Goal: Obtain resource: Download file/media

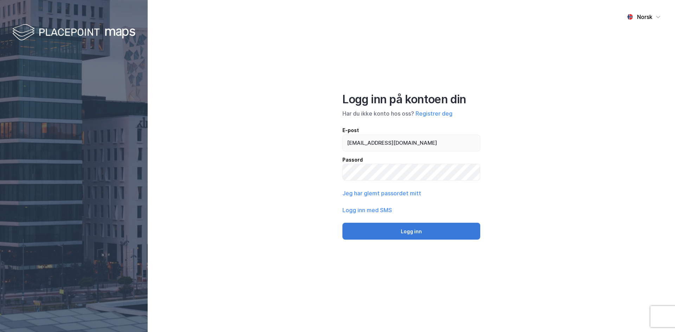
click at [423, 230] on button "Logg inn" at bounding box center [411, 231] width 138 height 17
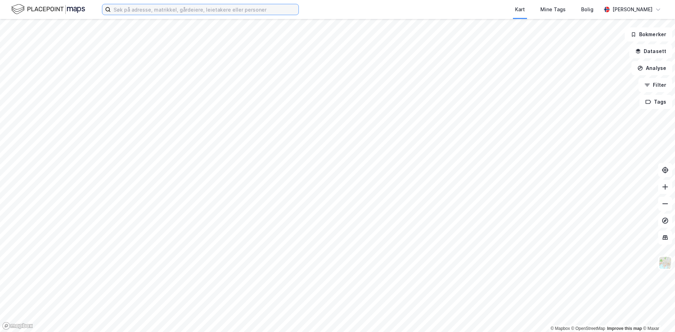
click at [237, 8] on input at bounding box center [205, 9] width 188 height 11
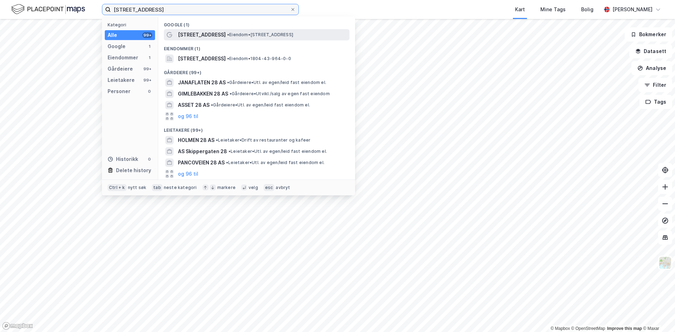
type input "[STREET_ADDRESS]"
click at [220, 34] on span "[STREET_ADDRESS]" at bounding box center [202, 35] width 48 height 8
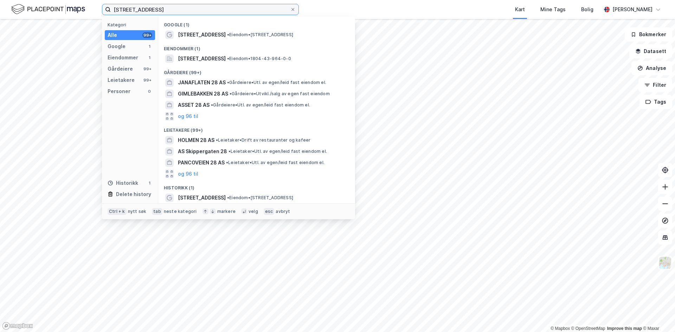
click at [185, 8] on input "[STREET_ADDRESS]" at bounding box center [200, 9] width 179 height 11
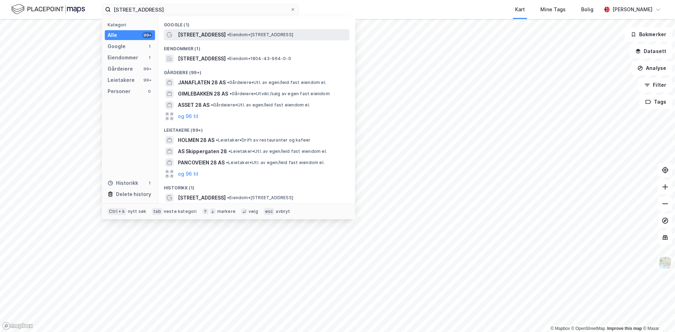
click at [197, 34] on span "[STREET_ADDRESS]" at bounding box center [202, 35] width 48 height 8
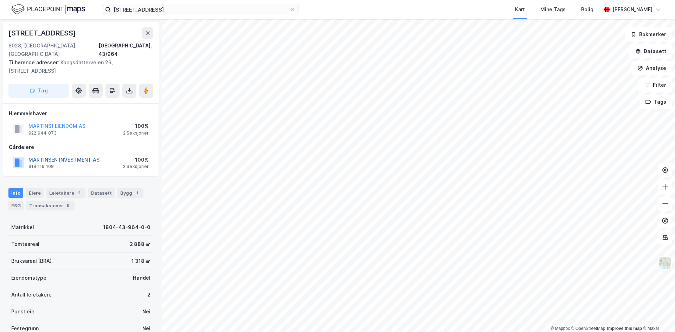
click at [0, 0] on button "MARTINSEN INVESTMENT AS" at bounding box center [0, 0] width 0 height 0
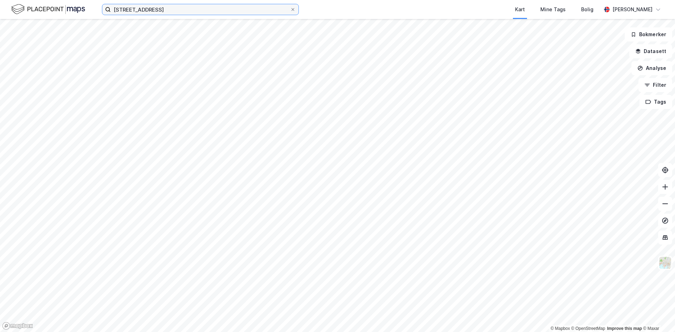
click at [207, 9] on input "[STREET_ADDRESS]" at bounding box center [200, 9] width 179 height 11
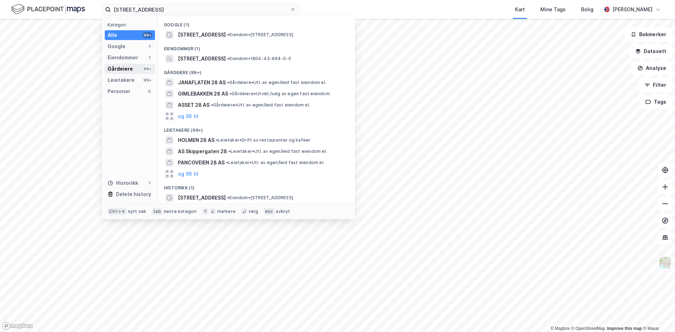
click at [120, 68] on div "Gårdeiere" at bounding box center [120, 69] width 25 height 8
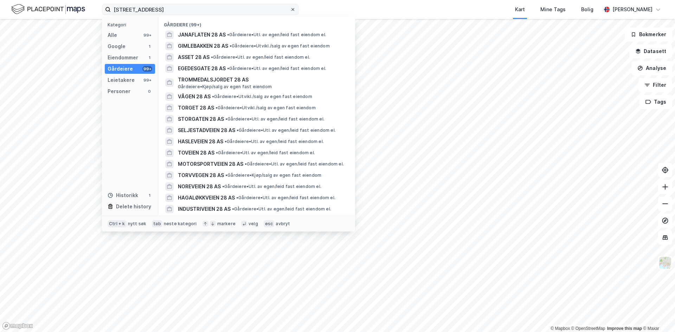
click at [294, 9] on icon at bounding box center [293, 9] width 4 height 4
click at [290, 9] on input "[STREET_ADDRESS]" at bounding box center [200, 9] width 179 height 11
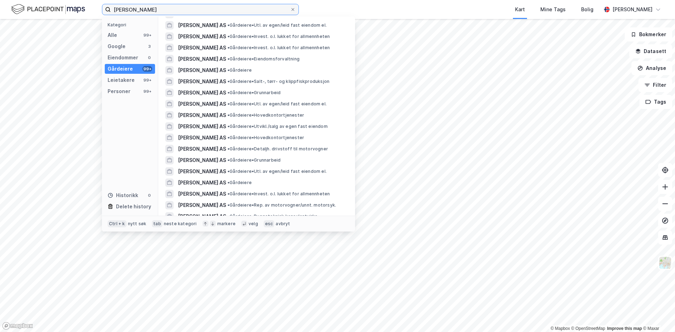
scroll to position [994, 0]
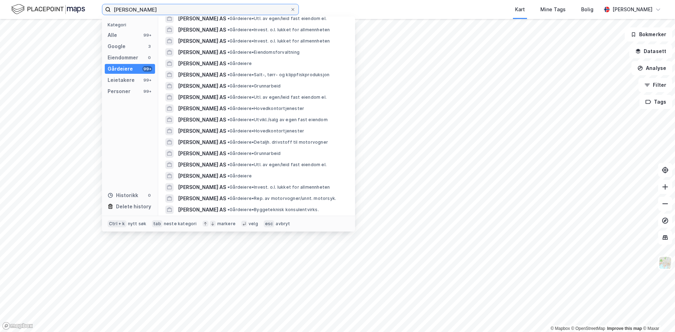
click at [128, 9] on input "[PERSON_NAME]" at bounding box center [200, 9] width 179 height 11
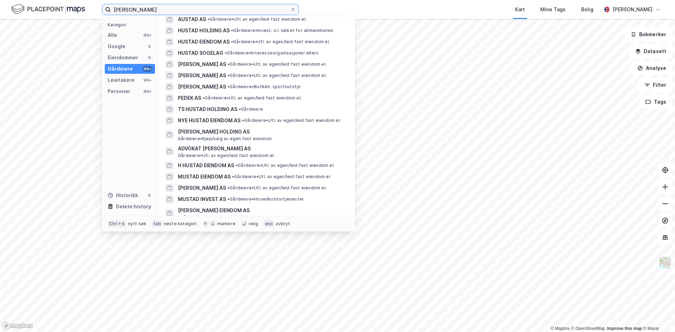
scroll to position [0, 0]
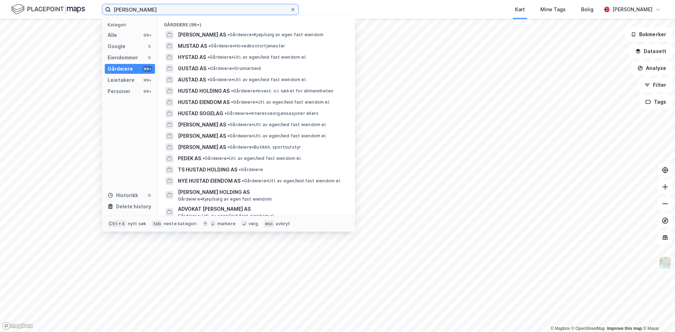
type input "[PERSON_NAME]"
click at [294, 9] on icon at bounding box center [293, 9] width 4 height 4
click at [290, 9] on input "[PERSON_NAME]" at bounding box center [200, 9] width 179 height 11
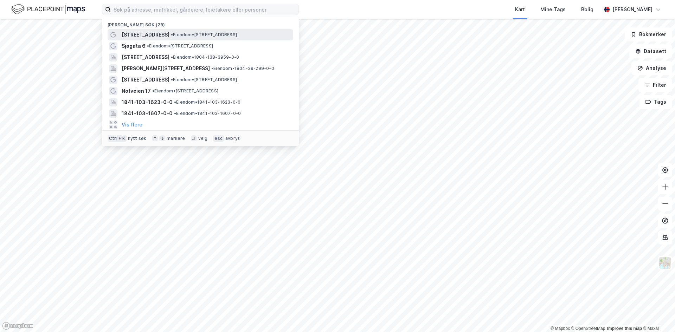
click at [149, 34] on span "[STREET_ADDRESS]" at bounding box center [146, 35] width 48 height 8
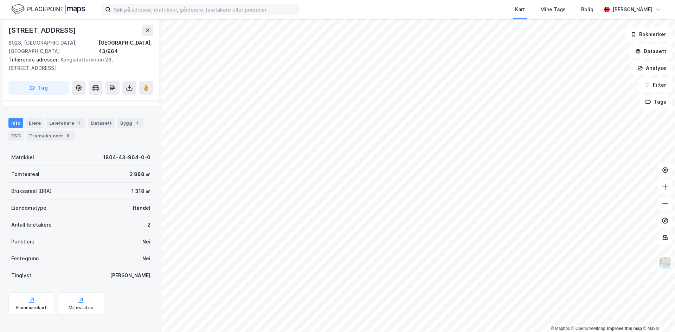
scroll to position [70, 0]
click at [34, 118] on div "Eiere" at bounding box center [35, 123] width 18 height 10
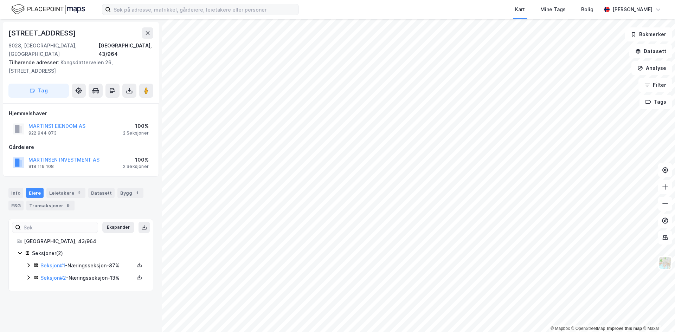
click at [27, 263] on icon at bounding box center [29, 266] width 6 height 6
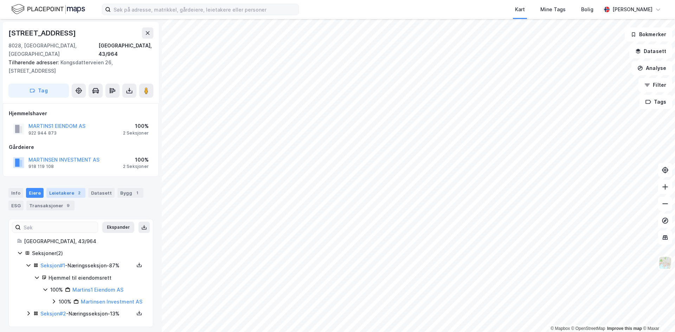
click at [61, 188] on div "Leietakere 2" at bounding box center [65, 193] width 39 height 10
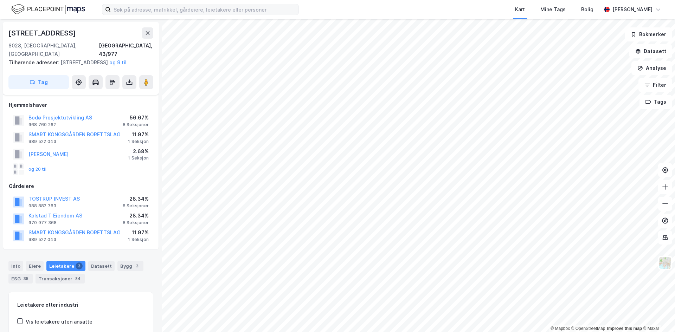
scroll to position [70, 0]
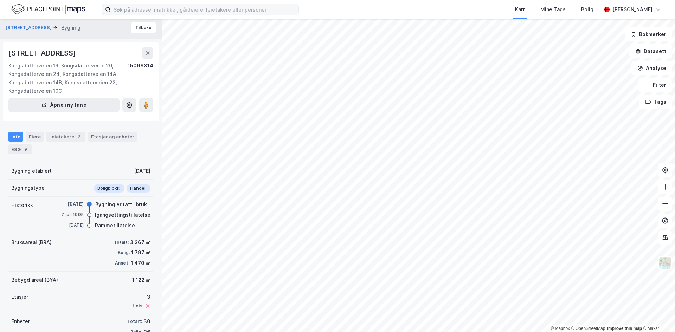
scroll to position [1, 0]
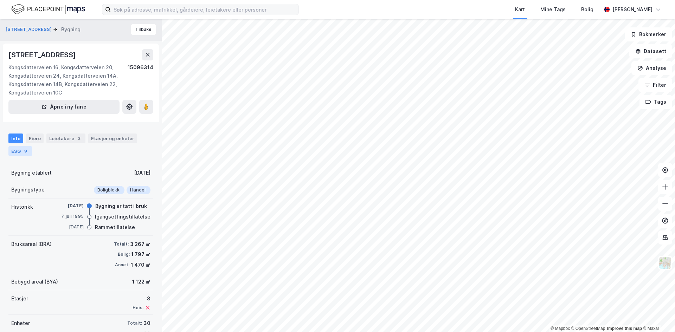
click at [18, 156] on div "ESG 9" at bounding box center [20, 151] width 24 height 10
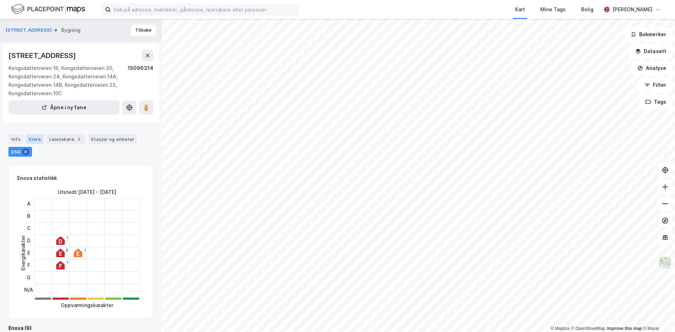
click at [36, 144] on div "Eiere" at bounding box center [35, 139] width 18 height 10
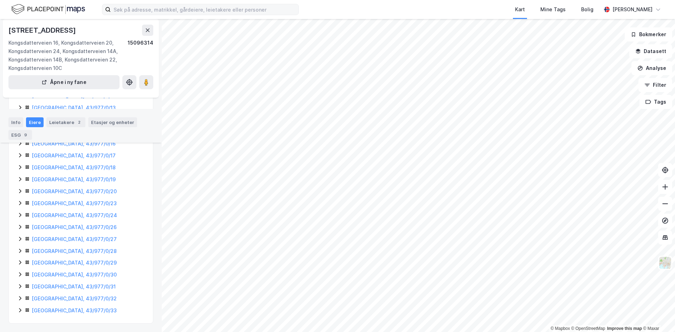
scroll to position [188, 0]
click at [19, 311] on icon at bounding box center [20, 311] width 6 height 6
click at [18, 277] on icon at bounding box center [20, 275] width 6 height 6
click at [19, 194] on icon at bounding box center [20, 191] width 6 height 6
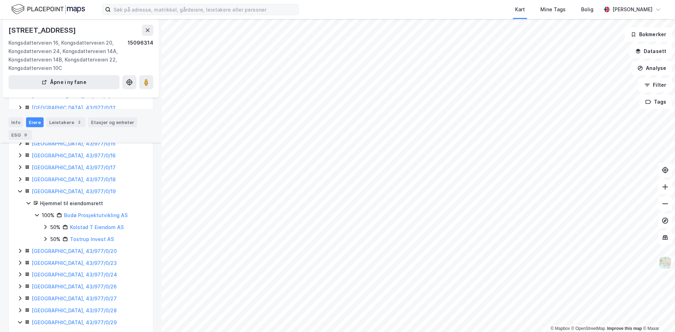
click at [20, 158] on icon at bounding box center [20, 156] width 6 height 6
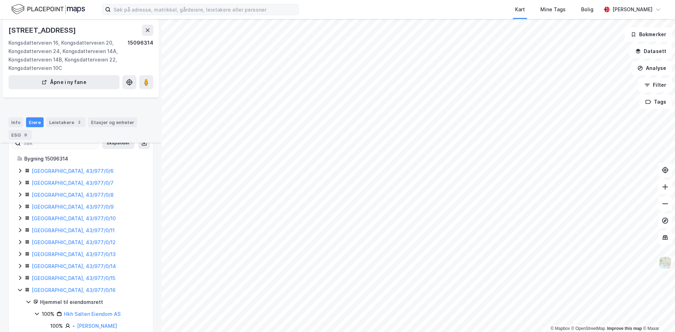
scroll to position [24, 0]
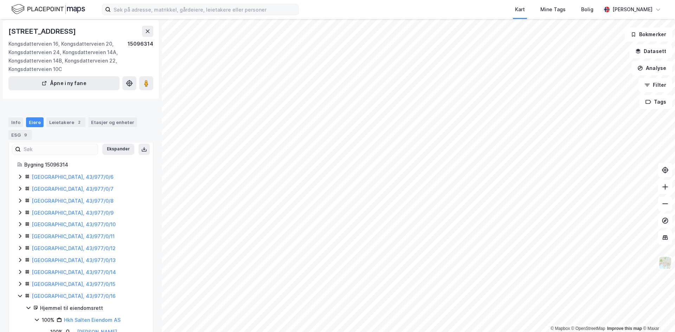
click at [21, 227] on icon at bounding box center [20, 225] width 2 height 4
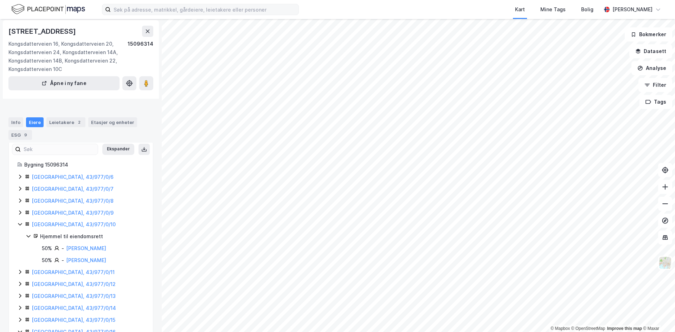
click at [20, 215] on icon at bounding box center [20, 213] width 2 height 4
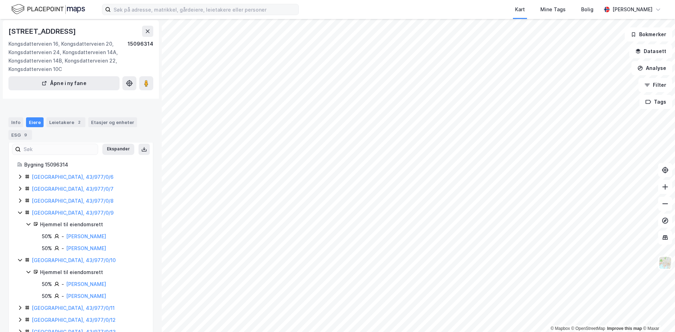
click at [19, 204] on icon at bounding box center [20, 201] width 6 height 6
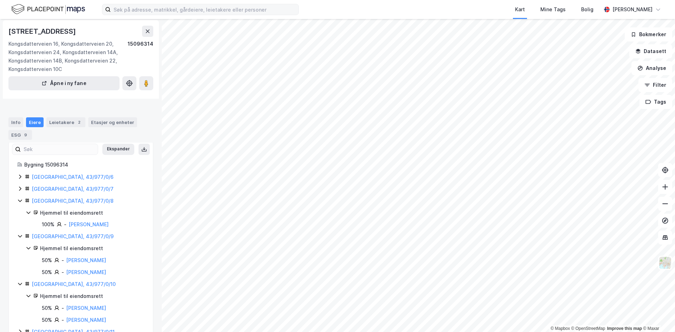
click at [18, 192] on icon at bounding box center [20, 189] width 6 height 6
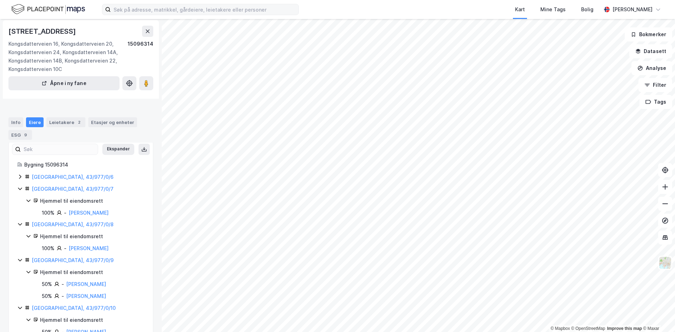
click at [19, 180] on icon at bounding box center [20, 177] width 6 height 6
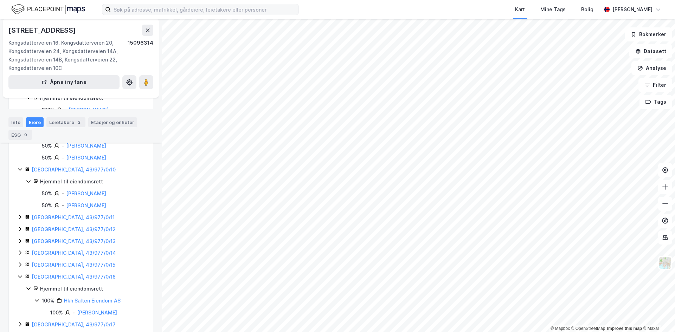
scroll to position [200, 0]
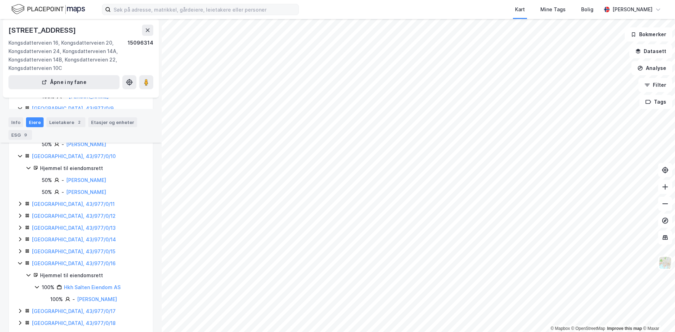
click at [21, 206] on icon at bounding box center [20, 204] width 2 height 4
click at [61, 172] on link "[GEOGRAPHIC_DATA], 43/977/0/11" at bounding box center [73, 169] width 83 height 6
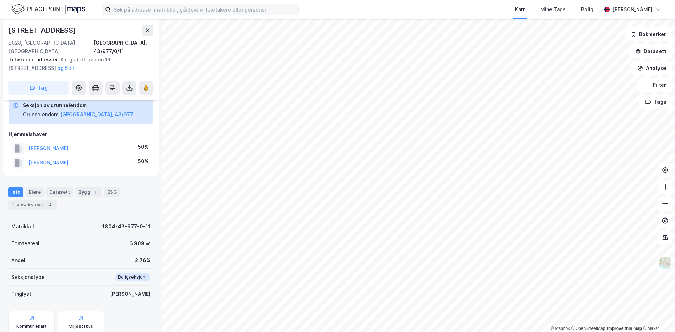
scroll to position [36, 0]
click at [36, 200] on div "Transaksjoner 4" at bounding box center [32, 205] width 48 height 10
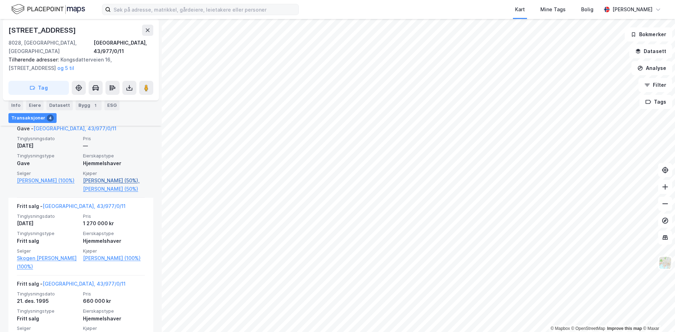
scroll to position [245, 0]
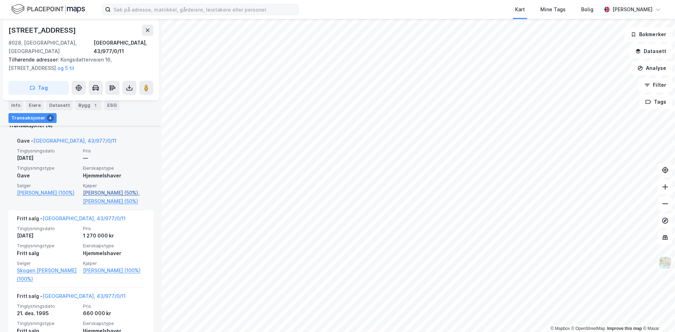
click at [113, 189] on link "[PERSON_NAME] (50%)," at bounding box center [114, 193] width 62 height 8
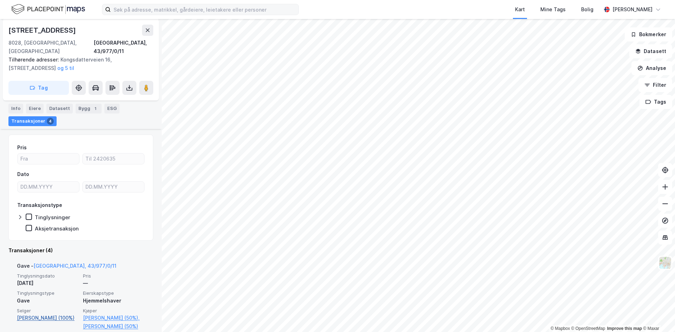
scroll to position [116, 0]
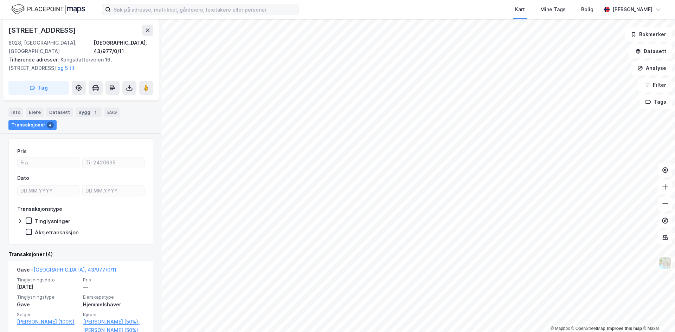
click at [20, 219] on icon at bounding box center [20, 221] width 2 height 4
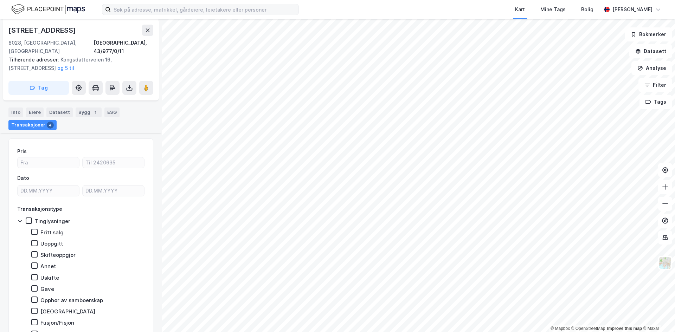
click at [20, 218] on icon at bounding box center [20, 221] width 6 height 6
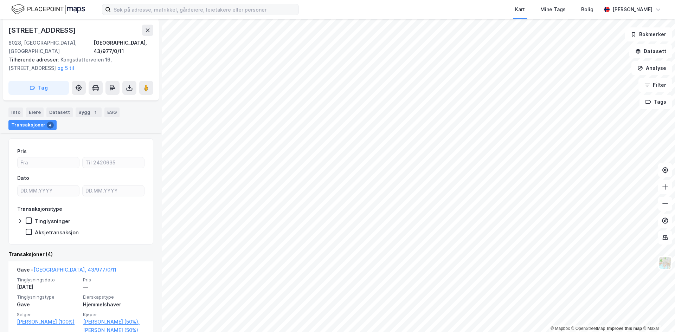
click at [20, 219] on icon at bounding box center [20, 221] width 2 height 4
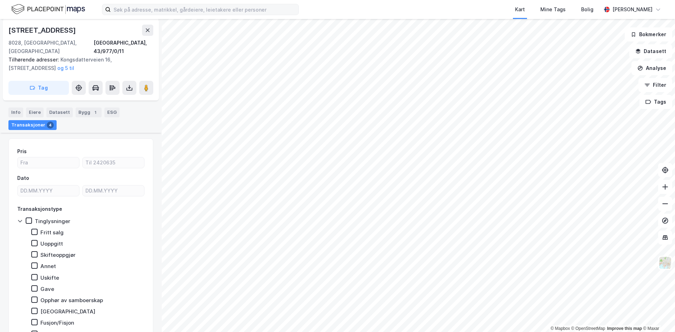
click at [20, 218] on icon at bounding box center [20, 221] width 6 height 6
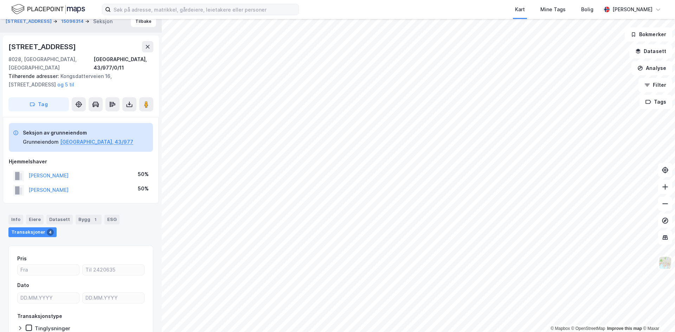
scroll to position [0, 0]
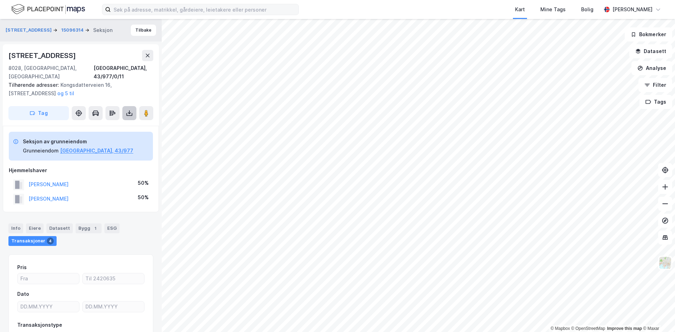
click at [129, 110] on icon at bounding box center [129, 113] width 7 height 7
click at [108, 124] on div "Last ned grunnbok" at bounding box center [94, 127] width 41 height 6
click at [107, 136] on div "Last ned matrikkelrapport" at bounding box center [103, 139] width 58 height 6
